Goal: Task Accomplishment & Management: Manage account settings

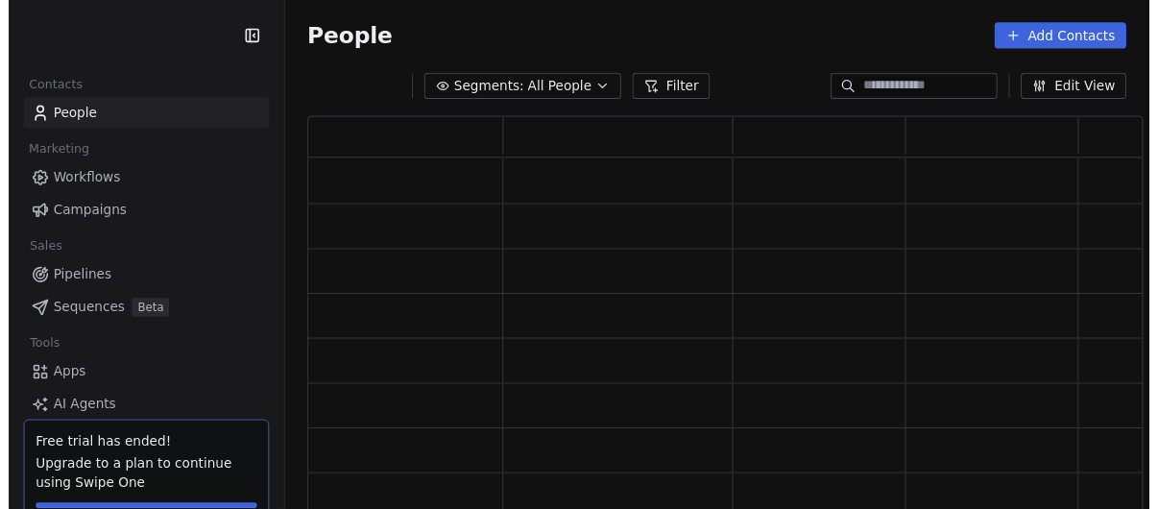
scroll to position [400, 845]
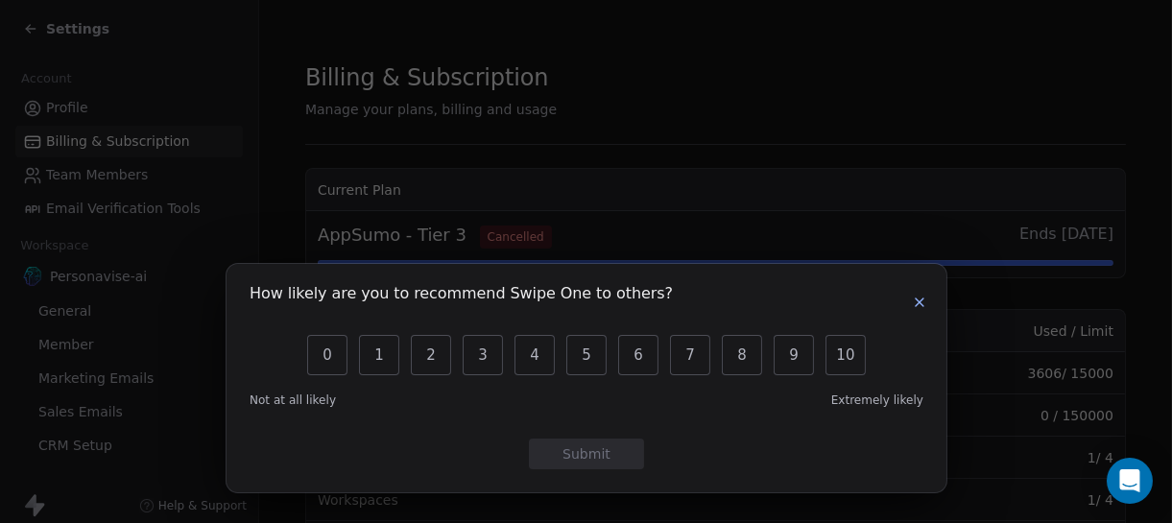
click at [921, 296] on icon "button" at bounding box center [919, 302] width 15 height 15
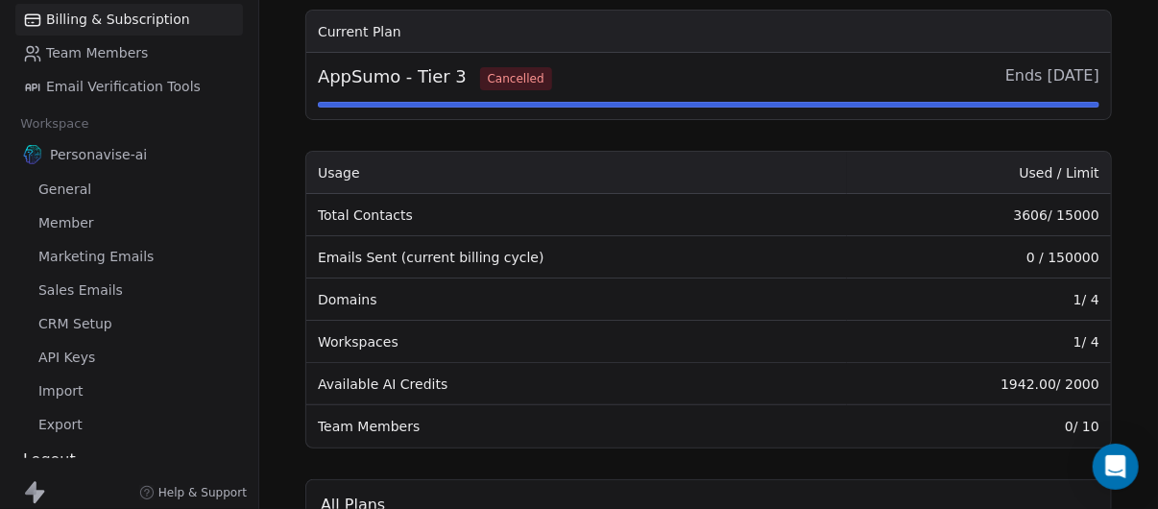
scroll to position [31, 13]
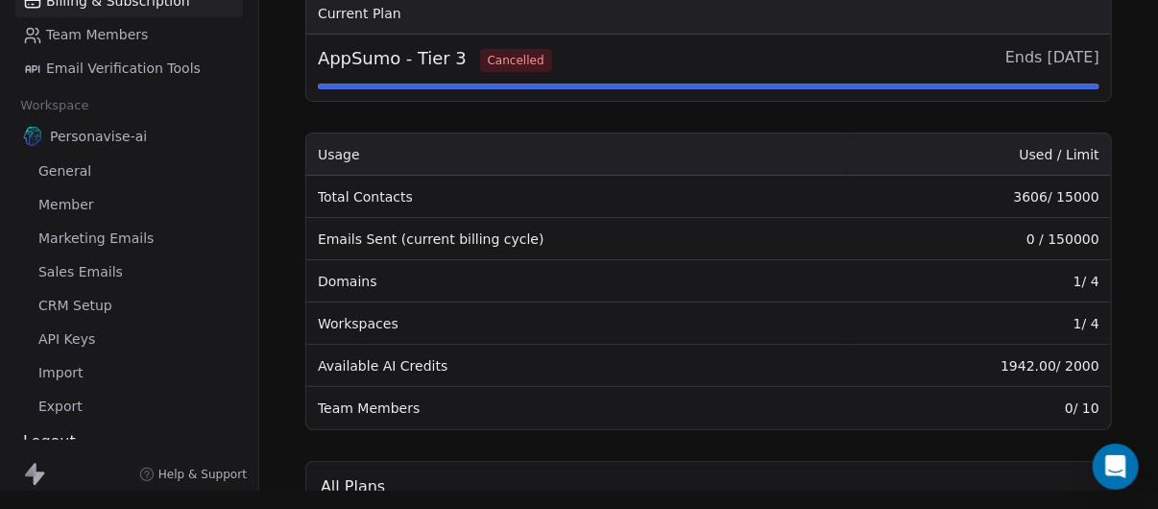
click at [76, 161] on span "General" at bounding box center [64, 171] width 53 height 20
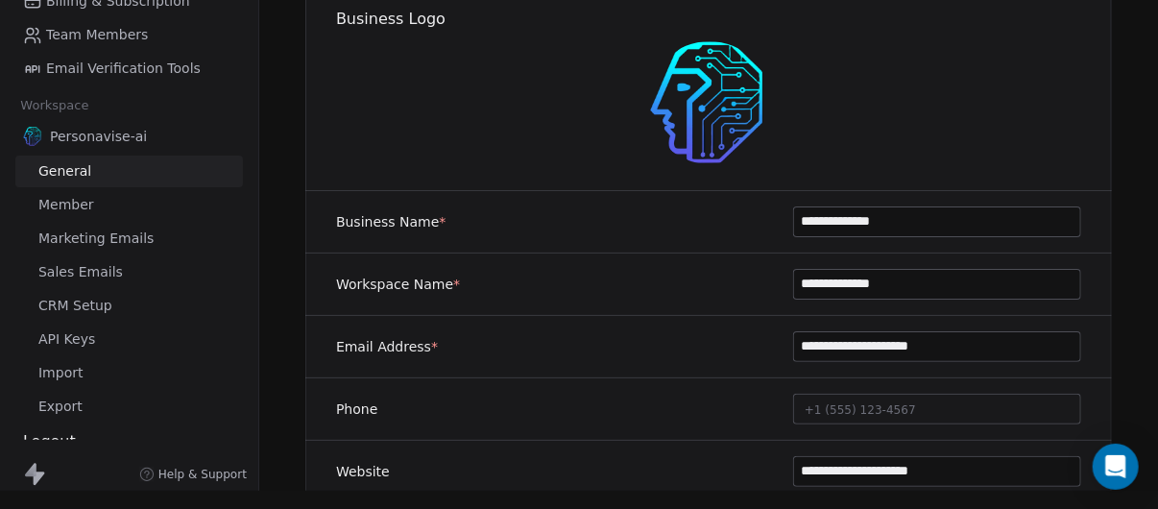
scroll to position [0, 13]
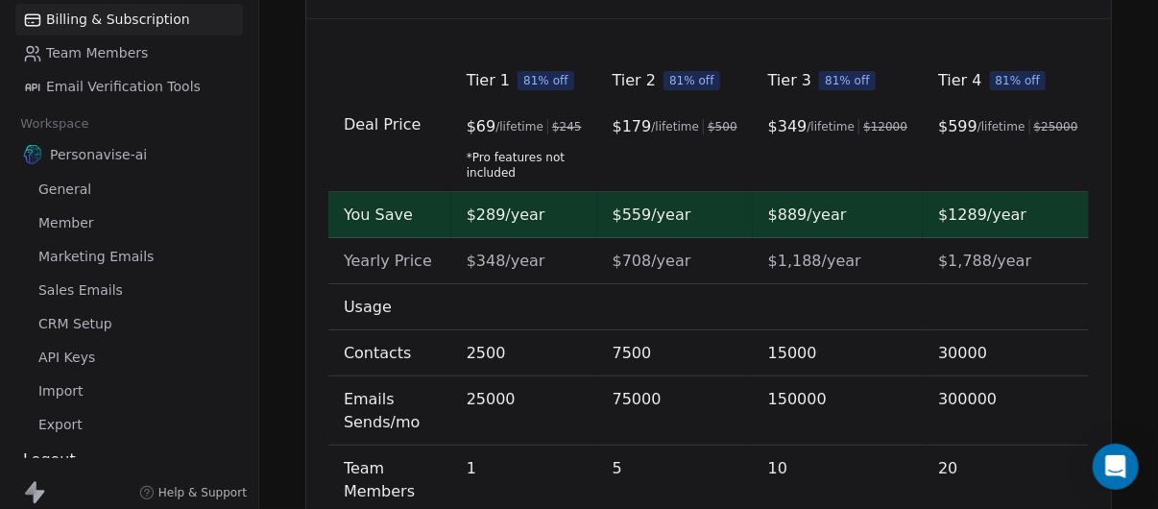
scroll to position [0, 10]
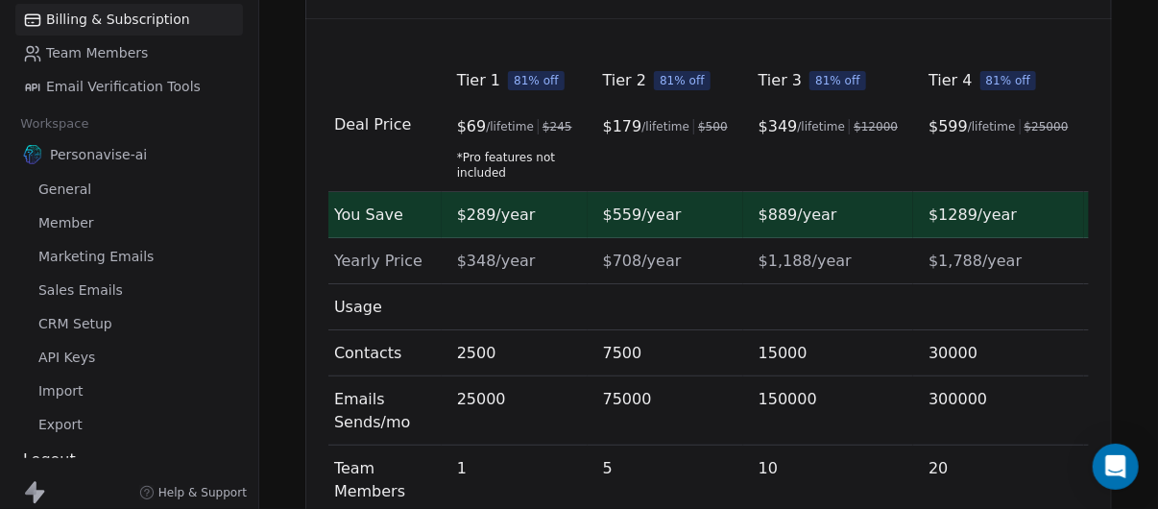
click at [109, 226] on link "Member" at bounding box center [129, 223] width 228 height 32
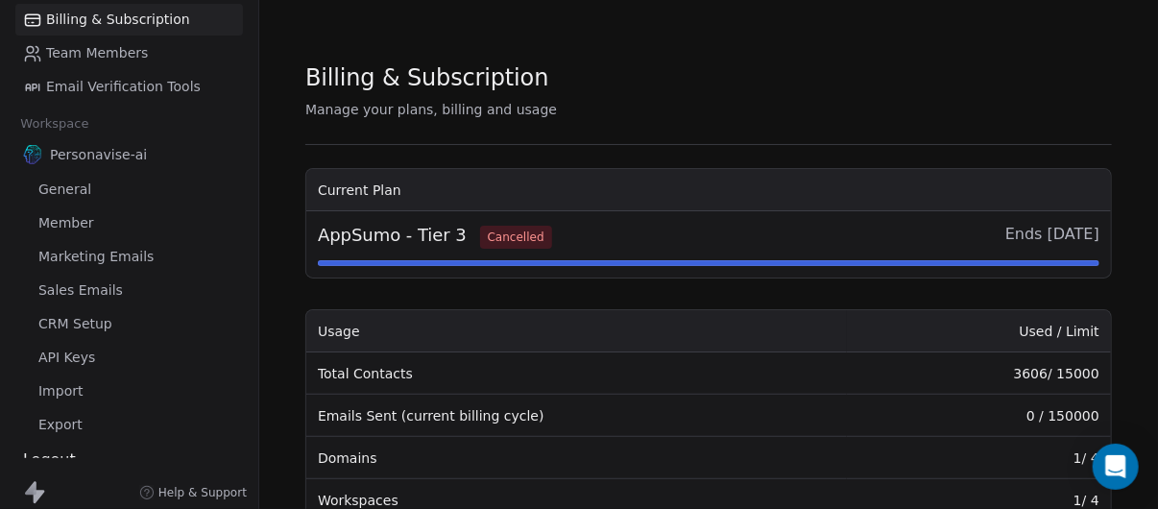
click at [136, 217] on link "Member" at bounding box center [129, 223] width 228 height 32
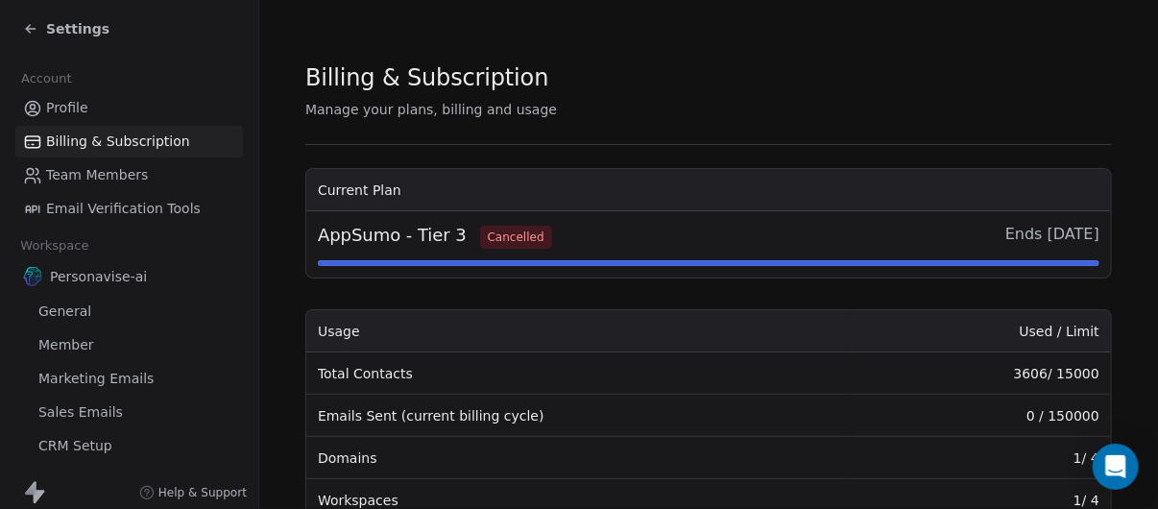
click at [96, 111] on link "Profile" at bounding box center [129, 108] width 228 height 32
click at [90, 107] on link "Profile" at bounding box center [129, 108] width 228 height 32
click at [37, 66] on span "Account" at bounding box center [45, 78] width 67 height 29
click at [88, 187] on link "Team Members" at bounding box center [129, 175] width 228 height 32
click at [102, 227] on div "Account Profile Billing & Subscription Team Members Email Verification Tools Wo…" at bounding box center [129, 326] width 258 height 536
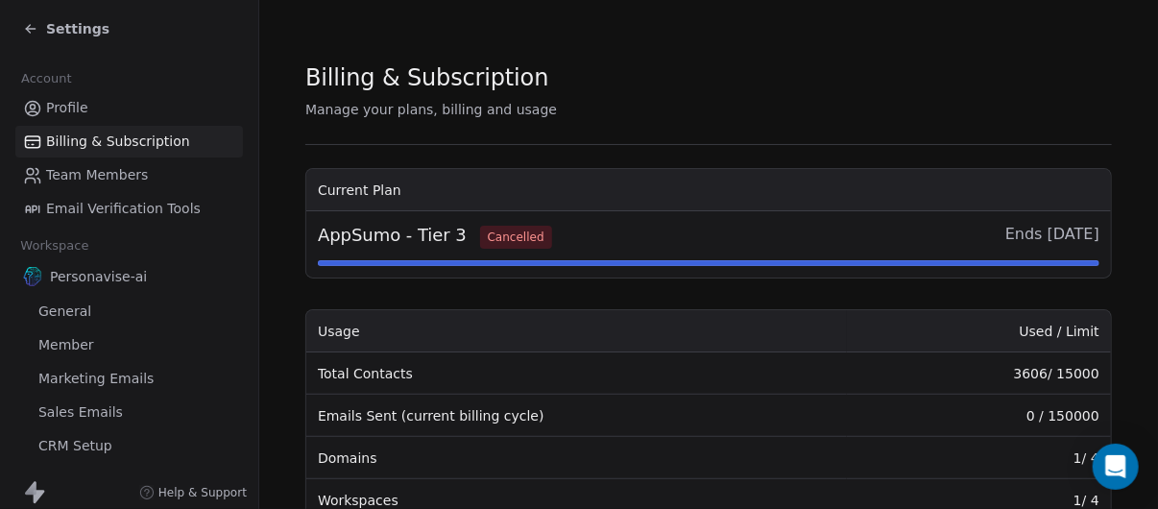
click at [115, 207] on span "Email Verification Tools" at bounding box center [123, 209] width 155 height 20
click at [28, 21] on icon at bounding box center [30, 28] width 15 height 15
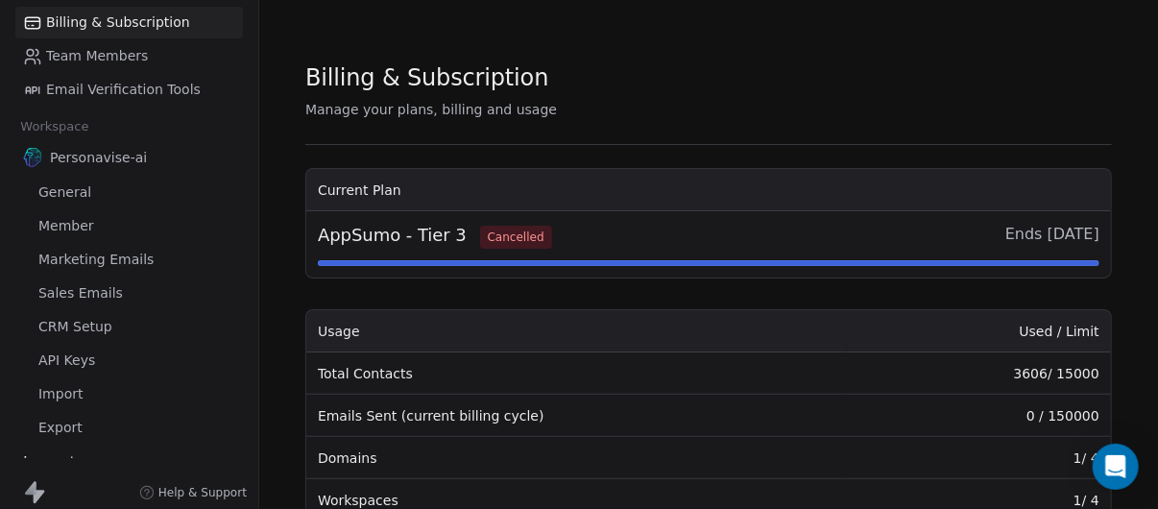
scroll to position [122, 0]
click at [132, 256] on span "Marketing Emails" at bounding box center [95, 257] width 115 height 20
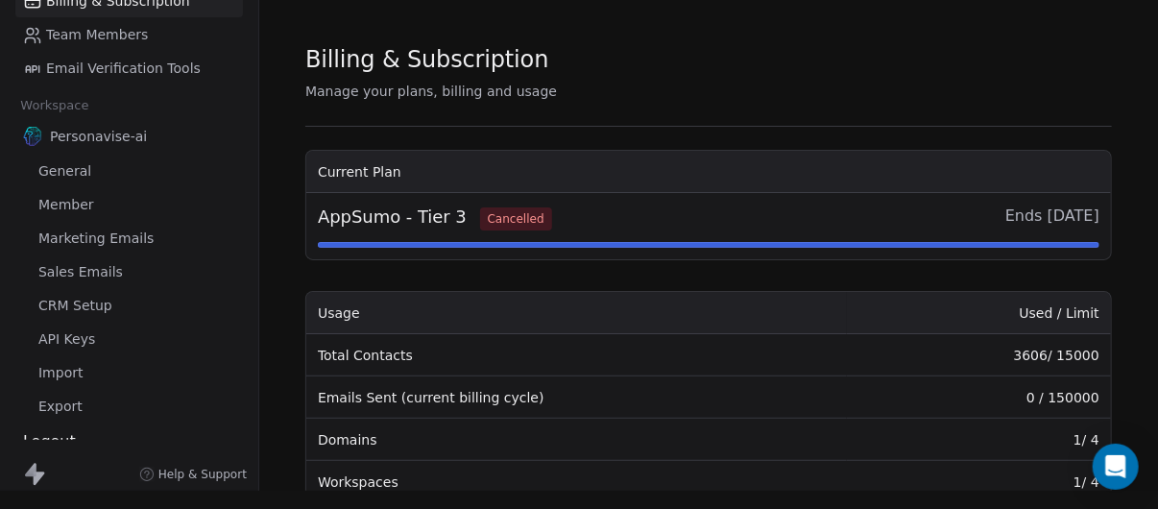
click at [423, 205] on span "AppSumo - Tier 3 Cancelled" at bounding box center [435, 217] width 234 height 26
click at [517, 207] on span "Cancelled" at bounding box center [516, 218] width 72 height 23
click at [513, 207] on span "Cancelled" at bounding box center [516, 218] width 72 height 23
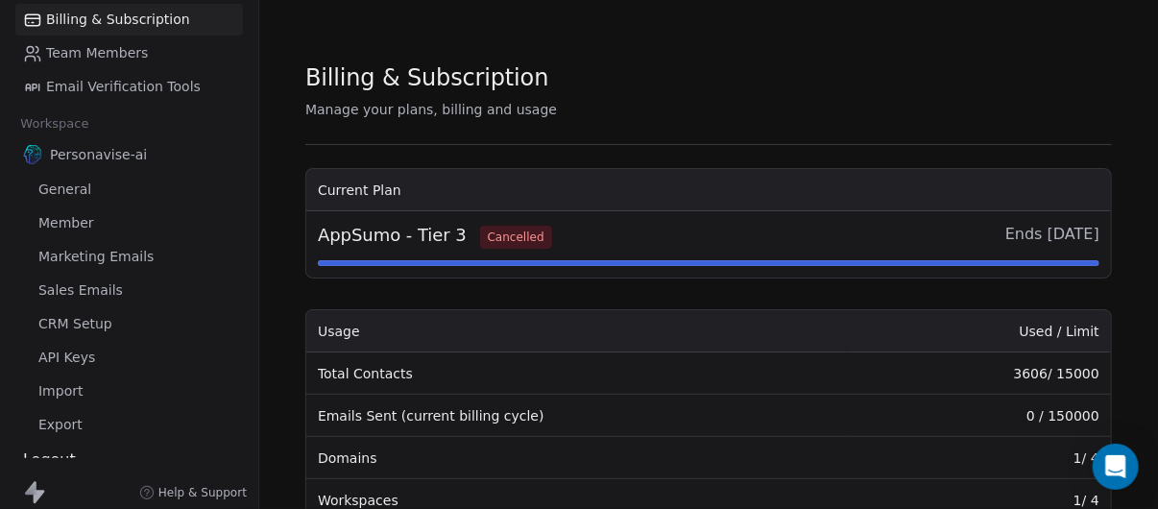
click at [161, 52] on link "Team Members" at bounding box center [129, 53] width 228 height 32
